Goal: Task Accomplishment & Management: Complete application form

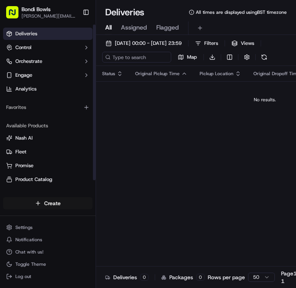
click at [53, 202] on html "Bondi Bowls [PERSON_NAME][EMAIL_ADDRESS][DOMAIN_NAME] Toggle Sidebar Deliveries…" at bounding box center [148, 144] width 296 height 288
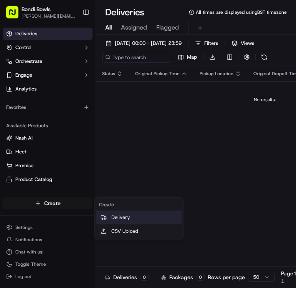
click at [122, 217] on link "Delivery" at bounding box center [139, 218] width 86 height 14
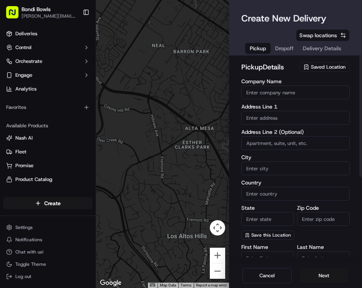
click at [245, 67] on span "Saved Location" at bounding box center [328, 67] width 35 height 7
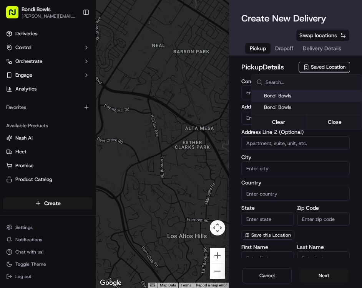
click at [245, 95] on span "Bondi Bowls" at bounding box center [311, 96] width 94 height 7
type input "Bondi Bowls"
type input "[STREET_ADDRESS]"
type input "[GEOGRAPHIC_DATA]"
type input "GB"
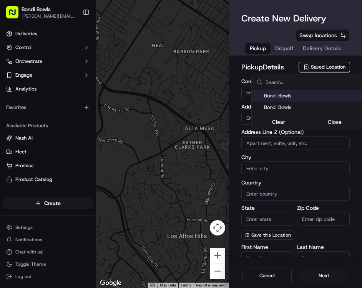
type input "[GEOGRAPHIC_DATA]"
type input "M1 3FY"
type input "[PERSON_NAME]"
type input "Tones"
type input "[PERSON_NAME][EMAIL_ADDRESS][DOMAIN_NAME]"
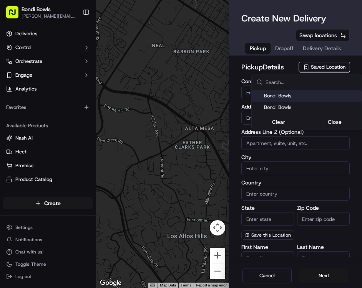
type input "[PHONE_NUMBER]"
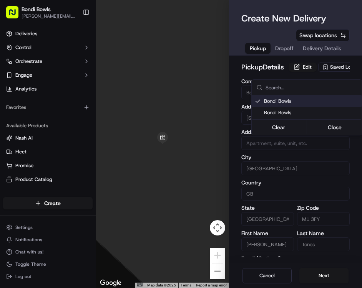
click at [237, 83] on html "Bondi Bowls [PERSON_NAME][EMAIL_ADDRESS][DOMAIN_NAME] Toggle Sidebar Deliveries…" at bounding box center [181, 144] width 362 height 288
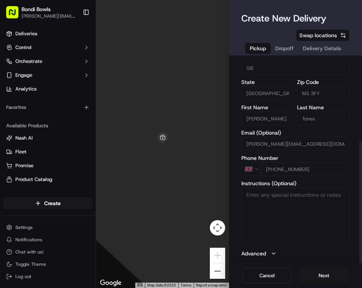
scroll to position [137, 0]
click at [245, 257] on button "Advanced" at bounding box center [295, 254] width 108 height 8
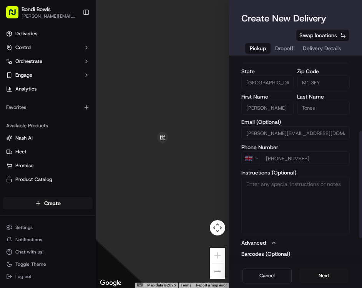
click at [245, 247] on button "Advanced" at bounding box center [295, 243] width 108 height 8
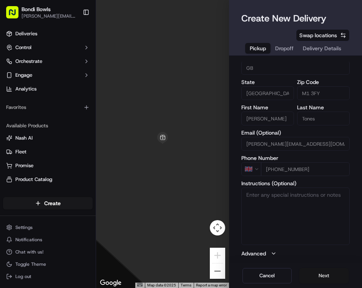
click at [245, 273] on button "Next" at bounding box center [323, 275] width 49 height 15
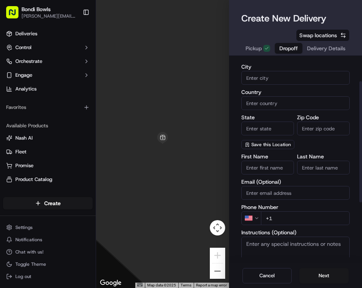
scroll to position [0, 0]
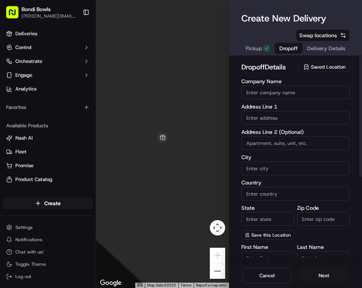
click at [245, 70] on span "Saved Location" at bounding box center [328, 67] width 35 height 7
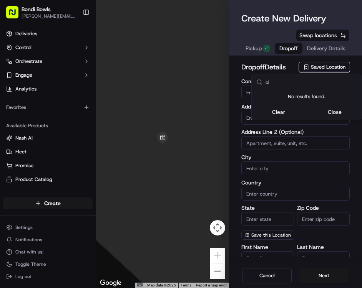
type input "c"
click at [245, 94] on html "Bondi Bowls [PERSON_NAME][EMAIL_ADDRESS][DOMAIN_NAME] Toggle Sidebar Deliveries…" at bounding box center [181, 144] width 362 height 288
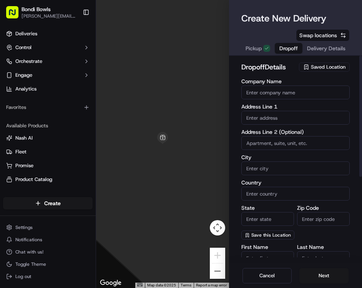
click at [245, 93] on input "Company Name" at bounding box center [295, 93] width 108 height 14
type input "club de padel"
click at [245, 116] on input "text" at bounding box center [295, 118] width 108 height 14
click at [245, 117] on input "club de padel" at bounding box center [295, 118] width 108 height 14
click at [245, 118] on input "club de padel" at bounding box center [295, 118] width 108 height 14
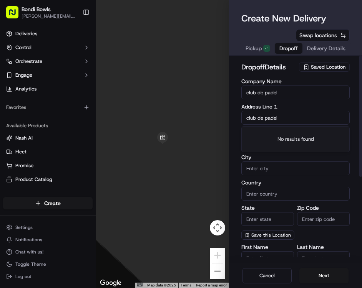
click at [245, 118] on input "club de padel" at bounding box center [295, 118] width 108 height 14
type input "[PERSON_NAME][GEOGRAPHIC_DATA]"
click at [245, 217] on input "Zip Code" at bounding box center [323, 219] width 53 height 14
paste input "M15 4YB"
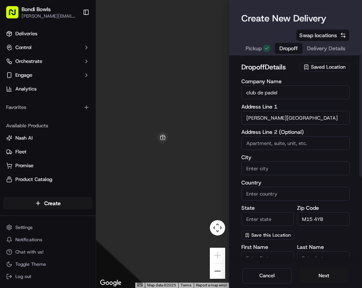
type input "M15 4YB"
click at [245, 216] on input "State" at bounding box center [267, 219] width 53 height 14
click at [245, 218] on input "State" at bounding box center [267, 219] width 53 height 14
click at [245, 216] on input "[GEOGRAPHIC_DATA]" at bounding box center [267, 219] width 53 height 14
click at [245, 217] on input "[GEOGRAPHIC_DATA]" at bounding box center [267, 219] width 53 height 14
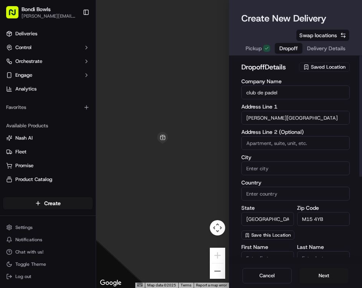
type input "[GEOGRAPHIC_DATA]"
click at [245, 171] on input "City" at bounding box center [295, 169] width 108 height 14
paste input "[GEOGRAPHIC_DATA]"
type input "[GEOGRAPHIC_DATA]"
click at [245, 222] on input "[GEOGRAPHIC_DATA]" at bounding box center [267, 219] width 53 height 14
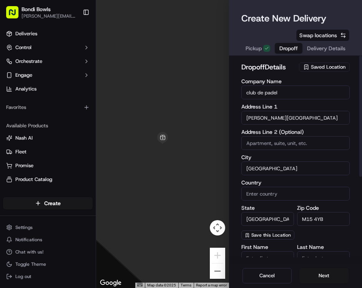
click at [245, 222] on input "[GEOGRAPHIC_DATA]" at bounding box center [267, 219] width 53 height 14
click at [245, 119] on input "[PERSON_NAME][GEOGRAPHIC_DATA]" at bounding box center [295, 118] width 108 height 14
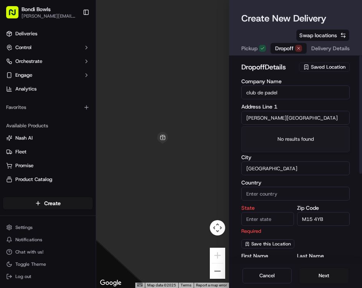
type input "[PERSON_NAME][GEOGRAPHIC_DATA]"
click at [245, 170] on input "[GEOGRAPHIC_DATA]" at bounding box center [295, 169] width 108 height 14
click at [245, 221] on input "State" at bounding box center [267, 219] width 53 height 14
paste input "[GEOGRAPHIC_DATA]"
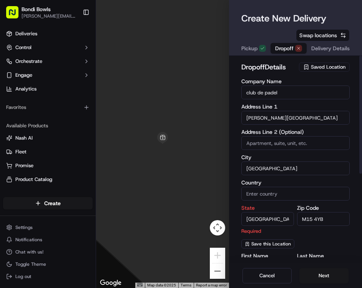
type input "[GEOGRAPHIC_DATA]"
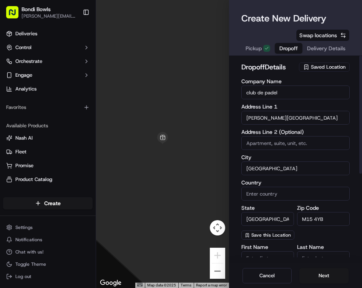
click at [245, 236] on div "Company Name club de padel Address Line 1 [PERSON_NAME] street Address Line 2 (…" at bounding box center [295, 159] width 108 height 161
click at [245, 93] on input "club de padel" at bounding box center [295, 93] width 108 height 14
click at [245, 95] on input "Club de padel" at bounding box center [295, 93] width 108 height 14
click at [245, 97] on input "Club de Padel" at bounding box center [295, 93] width 108 height 14
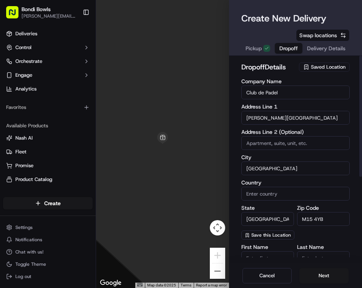
click at [245, 97] on input "Club de Padel" at bounding box center [295, 93] width 108 height 14
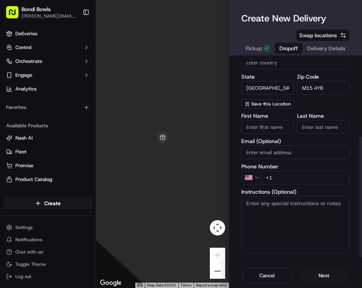
scroll to position [130, 0]
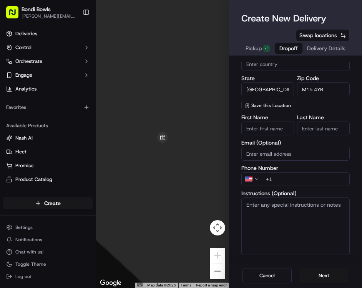
type input "Club de Padel"
click at [245, 154] on input "Email (Optional)" at bounding box center [295, 154] width 108 height 14
paste input "[PERSON_NAME][EMAIL_ADDRESS][DOMAIN_NAME]"
type input "[PERSON_NAME][EMAIL_ADDRESS][DOMAIN_NAME]"
click at [245, 179] on input "+1" at bounding box center [305, 179] width 89 height 14
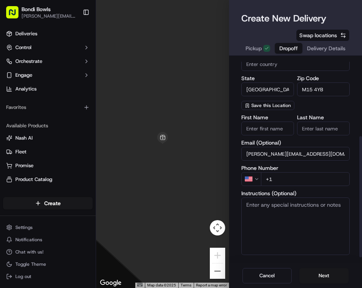
click at [245, 179] on html "Bondi Bowls [PERSON_NAME][EMAIL_ADDRESS][DOMAIN_NAME] Toggle Sidebar Deliveries…" at bounding box center [181, 144] width 362 height 288
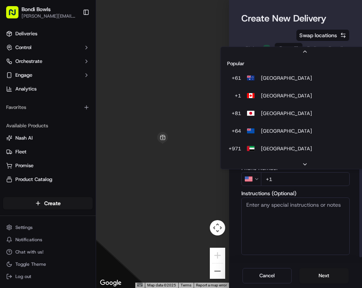
scroll to position [33, 0]
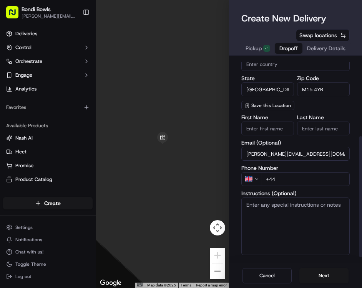
click at [245, 177] on input "+44" at bounding box center [305, 179] width 89 height 14
paste input "07817 695818"
type input "[PHONE_NUMBER]"
click at [245, 124] on input "First Name" at bounding box center [267, 129] width 53 height 14
type input "[PERSON_NAME]"
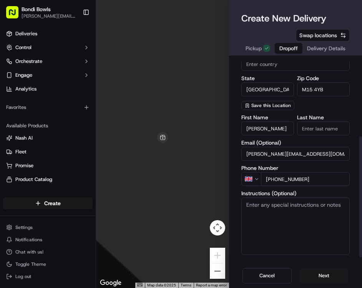
click at [245, 133] on input "Last Name" at bounding box center [323, 129] width 53 height 14
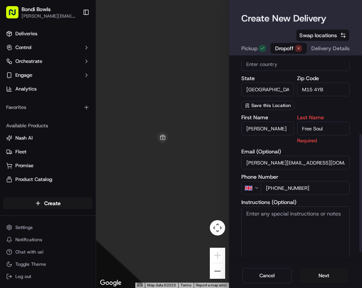
type input "Free Soul"
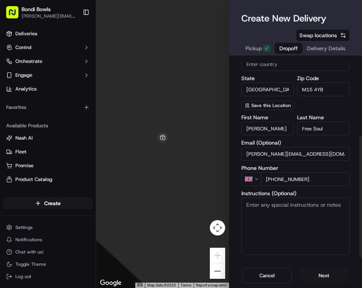
click at [245, 149] on div "Email (Optional) [PERSON_NAME][EMAIL_ADDRESS][DOMAIN_NAME]" at bounding box center [295, 150] width 108 height 21
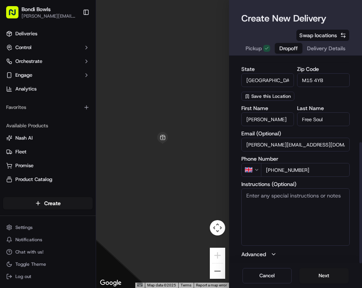
scroll to position [140, 0]
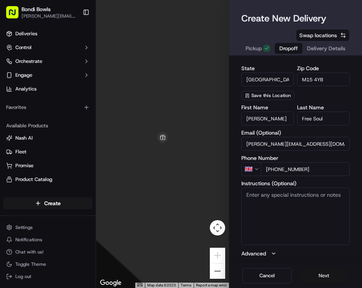
click at [245, 271] on button "Next" at bounding box center [323, 275] width 49 height 15
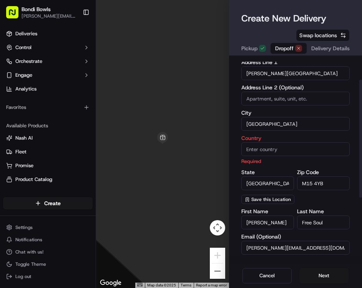
scroll to position [40, 0]
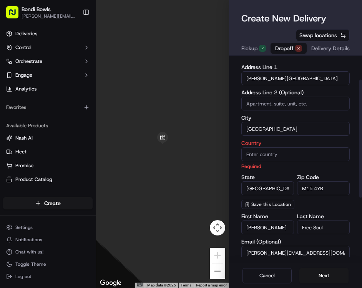
click at [245, 154] on input "Country" at bounding box center [295, 154] width 108 height 14
type input "[GEOGRAPHIC_DATA]"
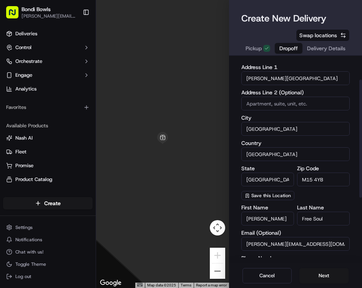
click at [245, 143] on label "Country" at bounding box center [295, 143] width 108 height 5
click at [245, 147] on input "[GEOGRAPHIC_DATA]" at bounding box center [295, 154] width 108 height 14
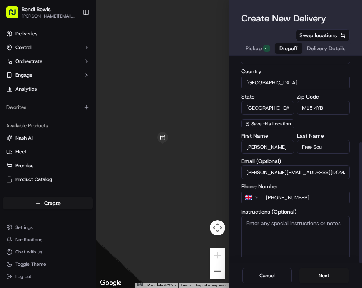
scroll to position [140, 0]
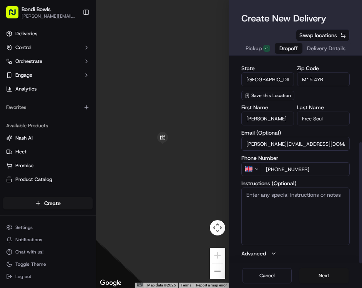
click at [245, 273] on button "Next" at bounding box center [323, 275] width 49 height 15
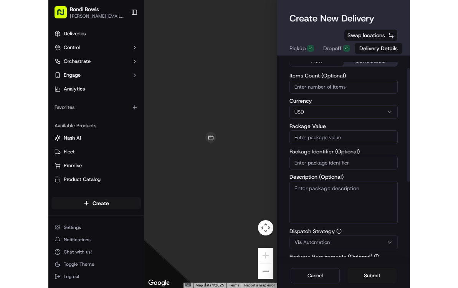
scroll to position [0, 0]
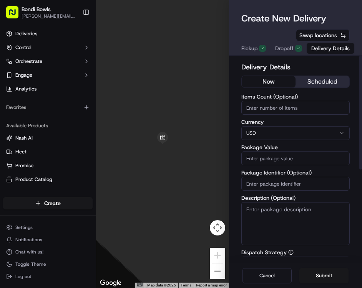
click at [245, 83] on button "scheduled" at bounding box center [322, 82] width 54 height 12
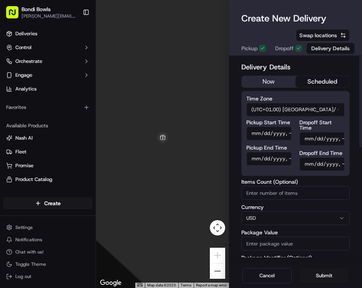
click at [245, 135] on input "Pickup Start Time" at bounding box center [268, 134] width 45 height 14
click at [245, 133] on input "Pickup Start Time" at bounding box center [268, 134] width 45 height 14
click at [245, 160] on input "Pickup End Time" at bounding box center [268, 159] width 45 height 14
click at [245, 131] on input "Pickup Start Time" at bounding box center [268, 134] width 45 height 14
click at [245, 133] on input "Pickup Start Time" at bounding box center [268, 134] width 45 height 14
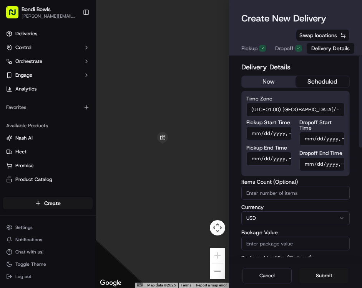
click at [245, 133] on input "Pickup Start Time" at bounding box center [268, 134] width 45 height 14
click at [245, 140] on input "Dropoff Start Time" at bounding box center [321, 139] width 45 height 14
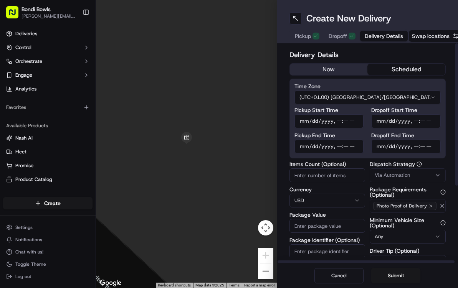
click at [245, 121] on input "Pickup Start Time" at bounding box center [328, 121] width 69 height 14
type input "[DATE]T09:20"
click at [245, 146] on input "Pickup End Time" at bounding box center [328, 147] width 69 height 14
click at [245, 170] on div "Delivery Details now scheduled Time Zone (UTC+01.00) [GEOGRAPHIC_DATA]/[GEOGRAP…" at bounding box center [367, 153] width 181 height 220
click at [245, 147] on input "Pickup End Time" at bounding box center [328, 147] width 69 height 14
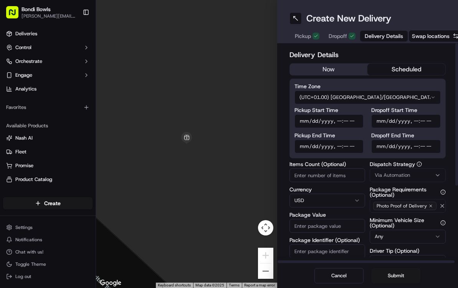
click at [245, 125] on input "Pickup Start Time" at bounding box center [328, 121] width 69 height 14
click at [245, 122] on input "Pickup Start Time" at bounding box center [328, 121] width 69 height 14
click at [245, 123] on input "Pickup Start Time" at bounding box center [328, 121] width 69 height 14
click at [245, 152] on input "Pickup End Time" at bounding box center [328, 147] width 69 height 14
click at [245, 148] on input "Pickup End Time" at bounding box center [328, 147] width 69 height 14
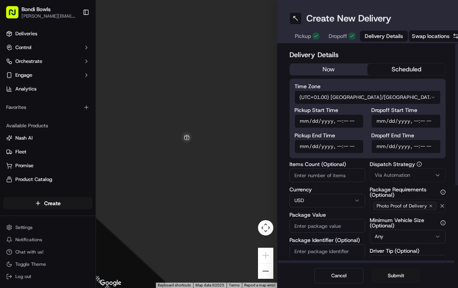
type input "[DATE]T09:30"
click at [245, 121] on input "Dropoff Start Time" at bounding box center [405, 121] width 69 height 14
click at [245, 119] on input "Dropoff Start Time" at bounding box center [405, 121] width 69 height 14
type input "[DATE]T09:31"
click at [245, 144] on input "Dropoff End Time" at bounding box center [405, 147] width 69 height 14
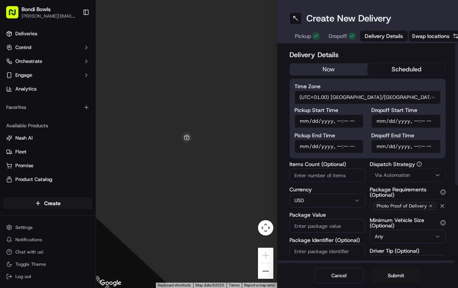
click at [245, 146] on input "Dropoff End Time" at bounding box center [405, 147] width 69 height 14
click at [245, 144] on input "Dropoff End Time" at bounding box center [405, 147] width 69 height 14
type input "[DATE]T09:45"
click at [245, 159] on div "Delivery Details now scheduled Time Zone (UTC+01.00) [GEOGRAPHIC_DATA]/[GEOGRAP…" at bounding box center [367, 211] width 157 height 322
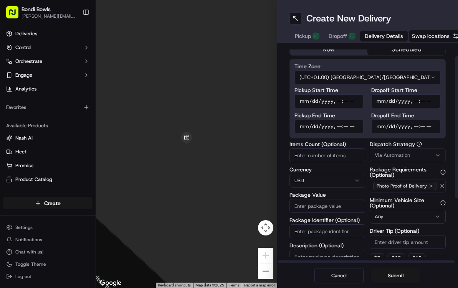
scroll to position [22, 0]
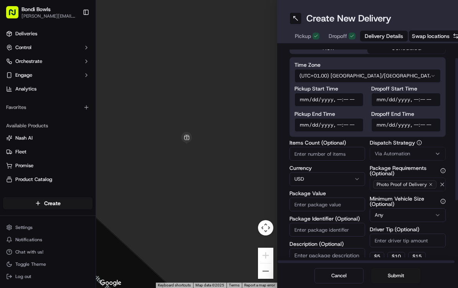
click at [245, 184] on html "Bondi Bowls [PERSON_NAME][EMAIL_ADDRESS][DOMAIN_NAME] Toggle Sidebar Deliveries…" at bounding box center [229, 144] width 458 height 288
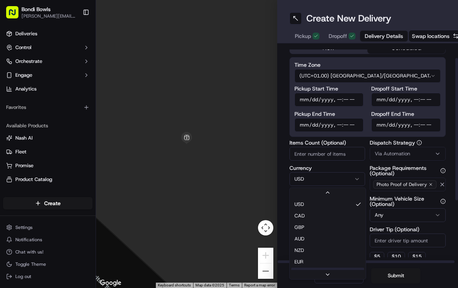
scroll to position [3, 0]
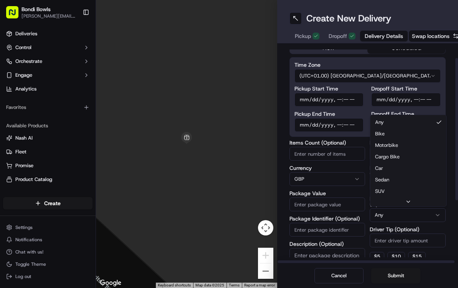
click at [245, 215] on html "Bondi Bowls [PERSON_NAME][EMAIL_ADDRESS][DOMAIN_NAME] Toggle Sidebar Deliveries…" at bounding box center [229, 144] width 458 height 288
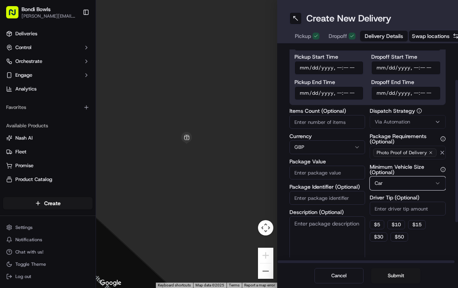
scroll to position [54, 0]
click at [245, 171] on input "Package Value" at bounding box center [327, 172] width 76 height 14
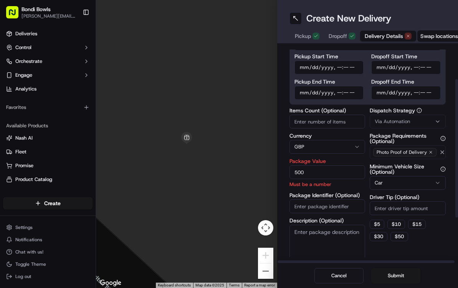
type input "500"
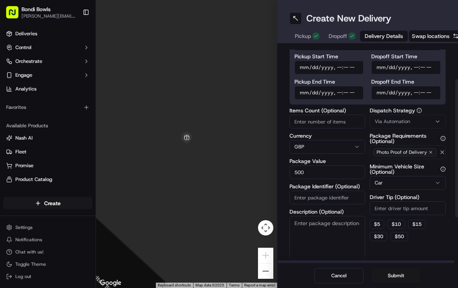
click at [245, 157] on div "Items Count (Optional) Currency GBP Package Value 500 Package Identifier (Optio…" at bounding box center [327, 183] width 76 height 151
click at [245, 121] on icon "button" at bounding box center [438, 122] width 6 height 6
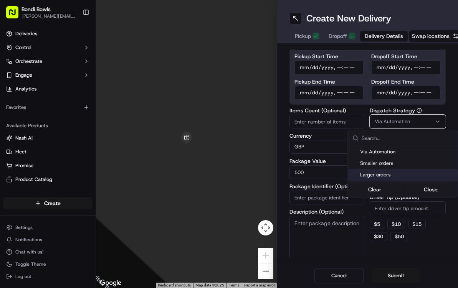
click at [245, 172] on span "Larger orders" at bounding box center [407, 175] width 94 height 7
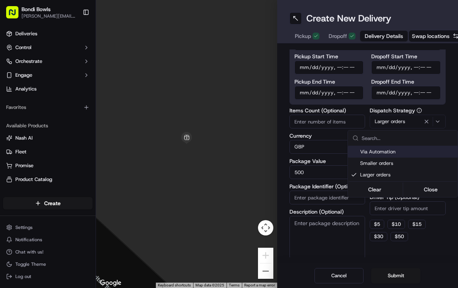
click at [245, 126] on html "Bondi Bowls [PERSON_NAME][EMAIL_ADDRESS][DOMAIN_NAME] Toggle Sidebar Deliveries…" at bounding box center [229, 144] width 458 height 288
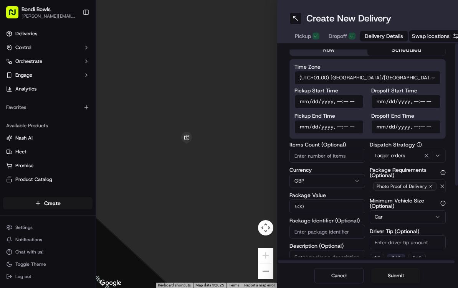
scroll to position [0, 0]
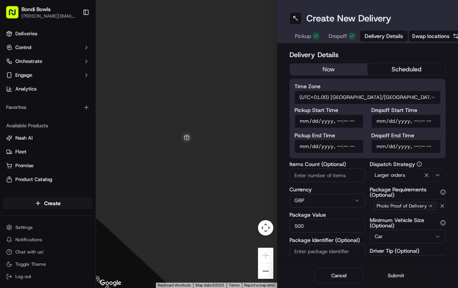
click at [245, 276] on button "Submit" at bounding box center [395, 275] width 49 height 15
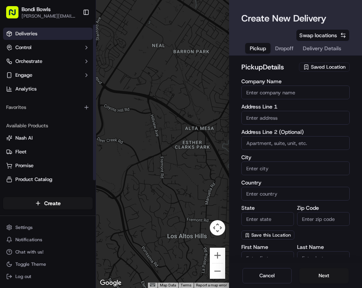
click at [45, 37] on link "Deliveries" at bounding box center [47, 34] width 89 height 12
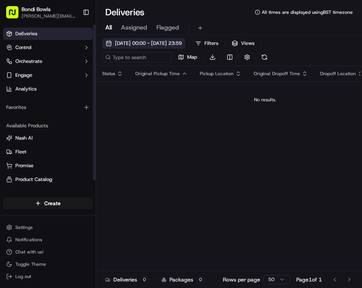
click at [133, 46] on span "[DATE] 00:00 - [DATE] 23:59" at bounding box center [148, 43] width 67 height 7
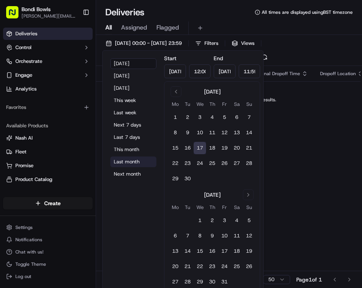
click at [132, 164] on button "Last month" at bounding box center [133, 162] width 46 height 11
type input "Aug 1, 2025"
type input "Aug 31, 2025"
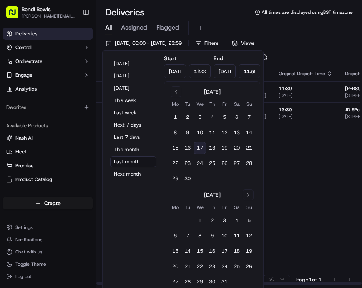
click at [116, 245] on div "Today Yesterday Tomorrow This week Last week Next 7 days Last 7 days This month…" at bounding box center [133, 174] width 55 height 240
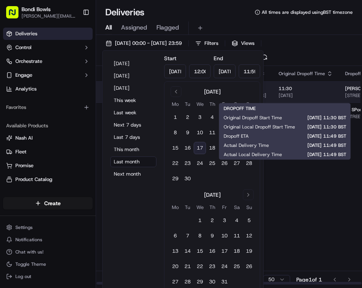
click at [299, 89] on span "11:30" at bounding box center [305, 89] width 54 height 6
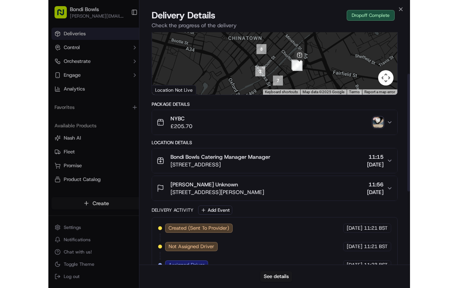
scroll to position [92, 0]
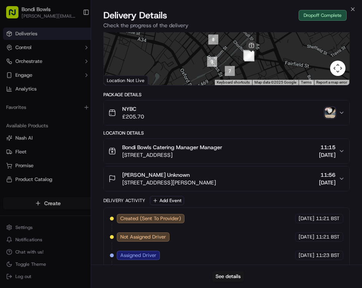
click at [343, 153] on icon "button" at bounding box center [341, 151] width 6 height 6
